Goal: Transaction & Acquisition: Purchase product/service

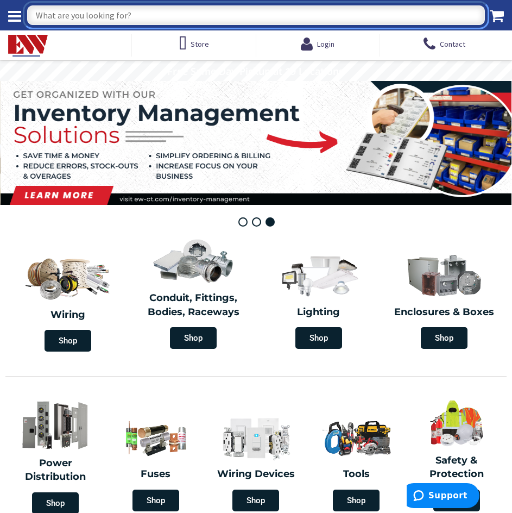
click at [87, 12] on input "What are you looking for?" at bounding box center [256, 15] width 458 height 20
type input "EV BLACK BOX"
